Goal: Obtain resource: Obtain resource

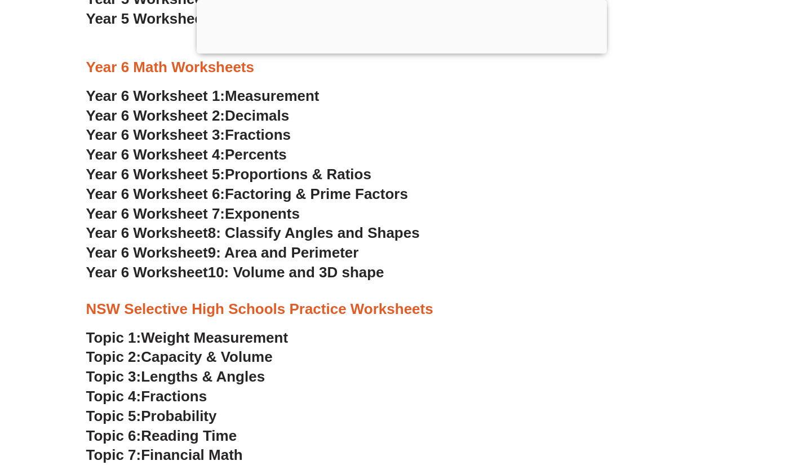
scroll to position [2343, 0]
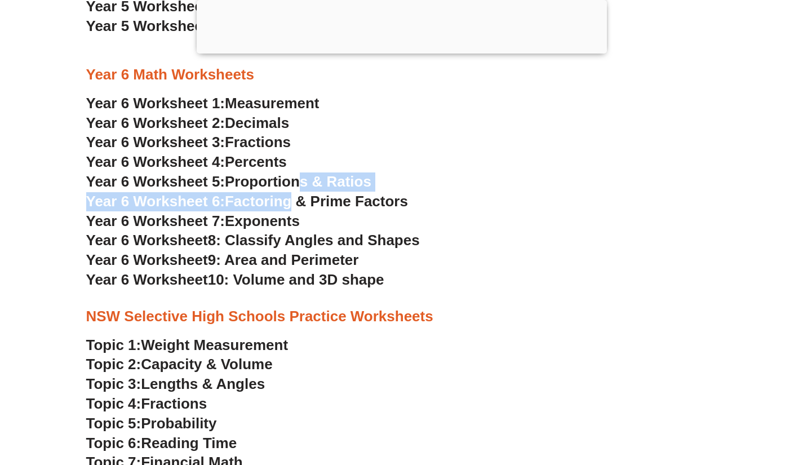
drag, startPoint x: 300, startPoint y: 191, endPoint x: 295, endPoint y: 198, distance: 9.2
click at [295, 198] on span "Factoring & Prime Factors" at bounding box center [316, 201] width 183 height 17
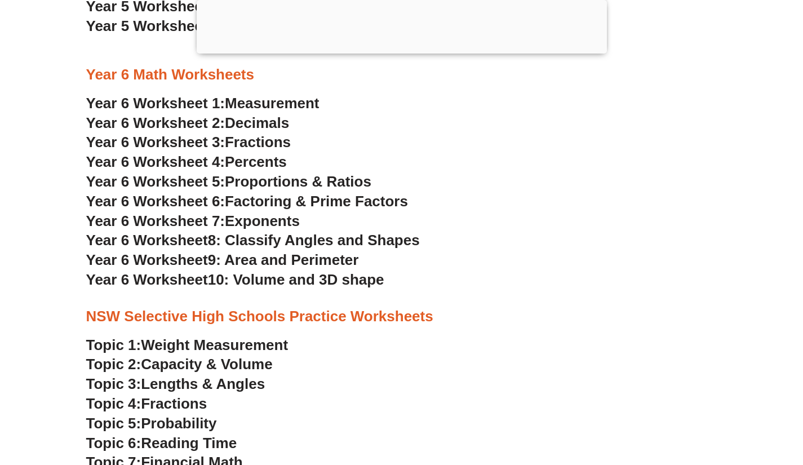
click at [411, 137] on h3 "Year 6 Worksheet 3: Fractions" at bounding box center [401, 142] width 631 height 19
click at [295, 246] on span "8: Classify Angles and Shapes" at bounding box center [314, 240] width 212 height 17
click at [477, 250] on h3 "Year 6 Worksheet 8: Classify Angles and Shapes" at bounding box center [401, 240] width 631 height 19
click at [279, 281] on span "10: Volume and 3D shape" at bounding box center [296, 279] width 176 height 17
